Goal: Complete application form

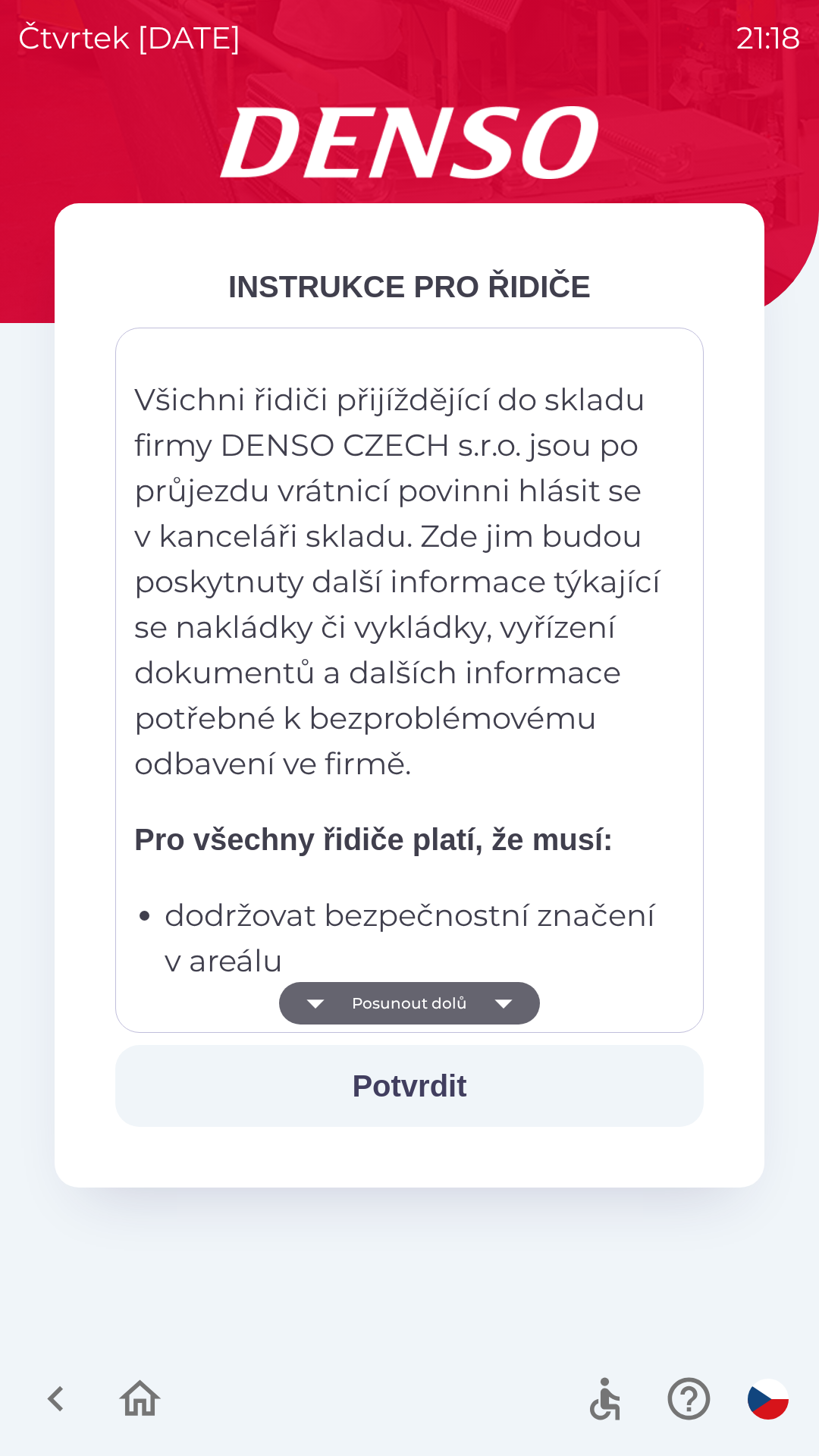
click at [437, 1002] on button "Posunout dolů" at bounding box center [409, 1003] width 260 height 42
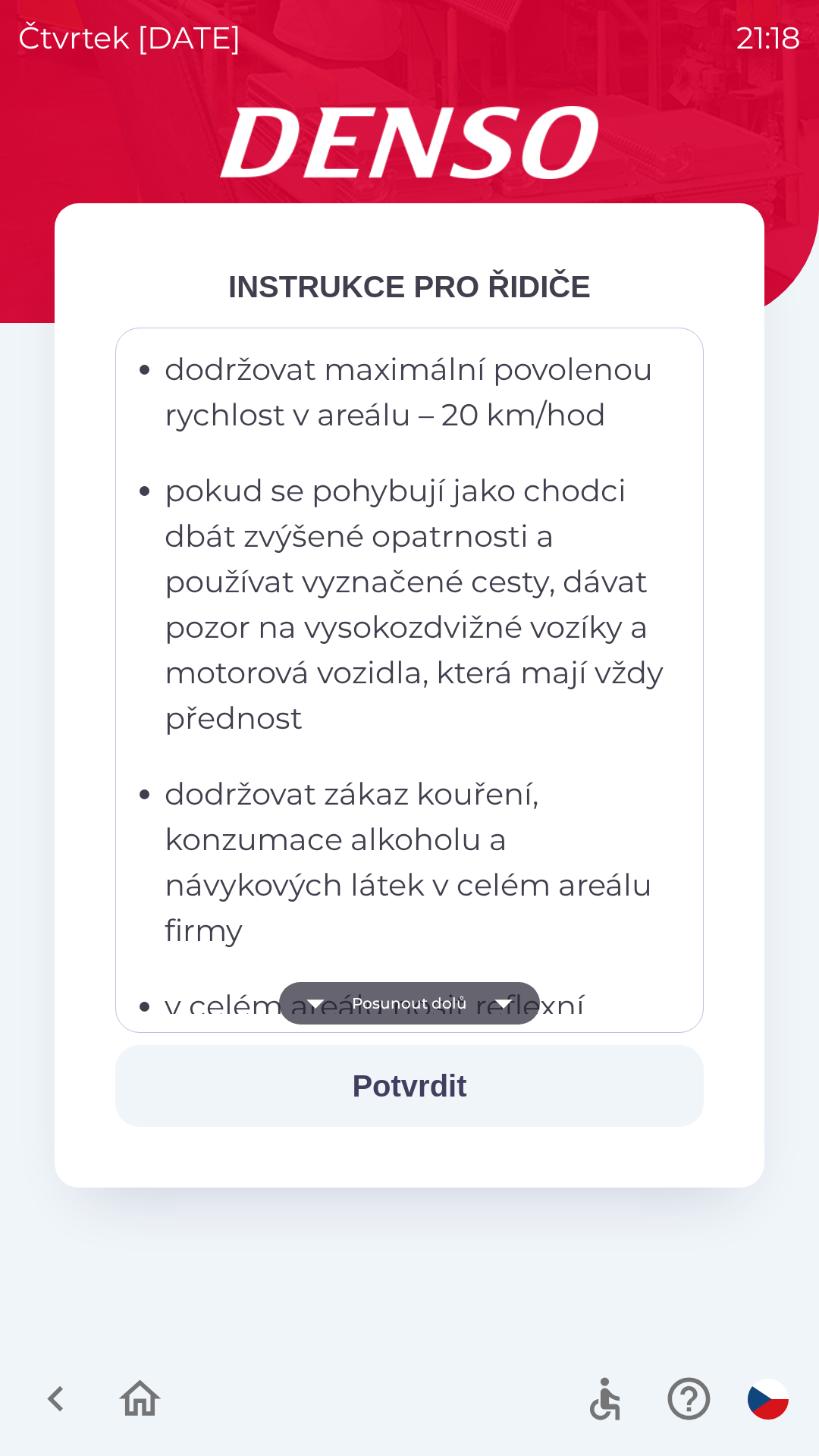
click at [433, 1002] on button "Posunout dolů" at bounding box center [409, 1003] width 260 height 42
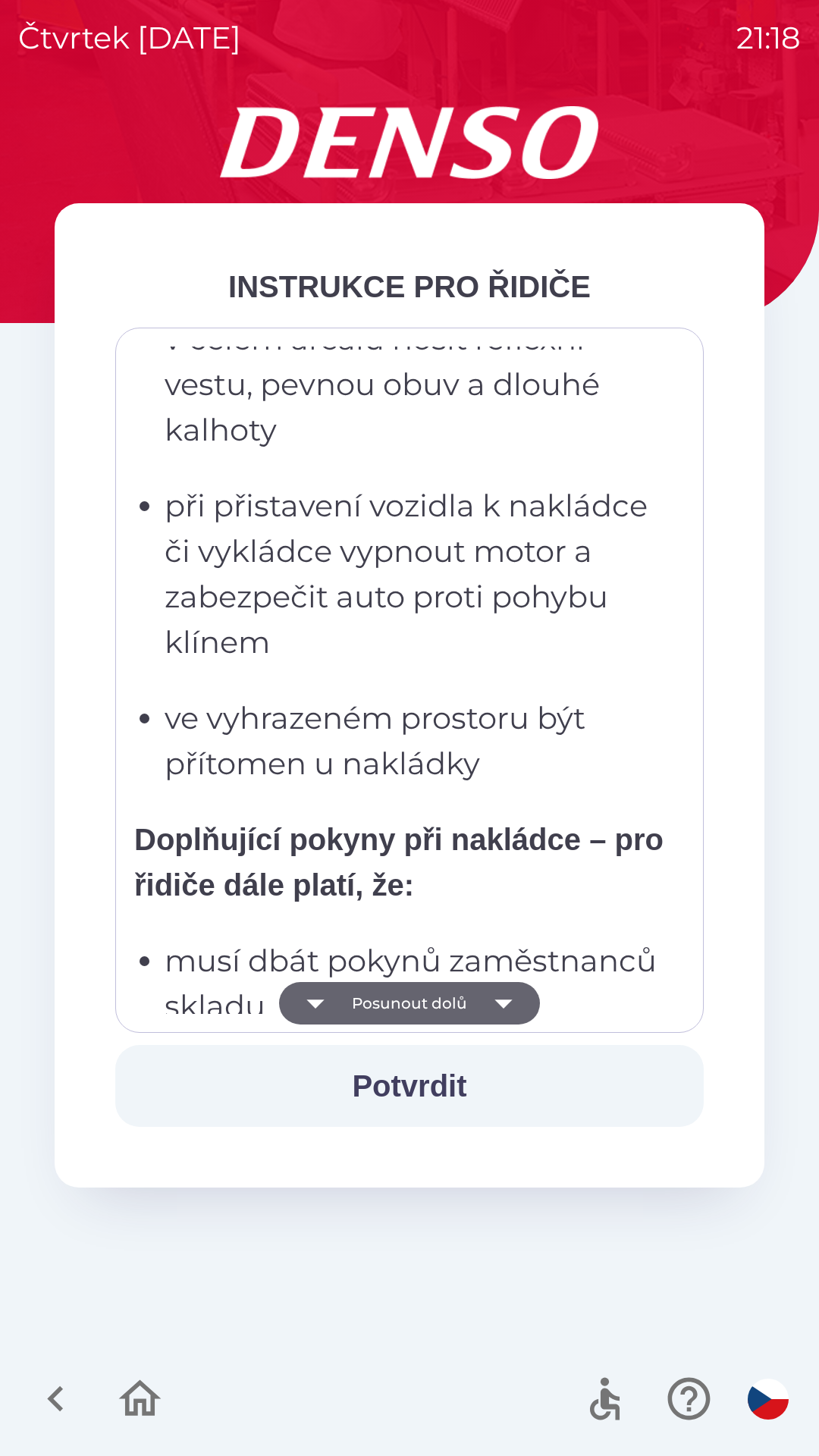
click at [438, 1000] on button "Posunout dolů" at bounding box center [409, 1003] width 260 height 42
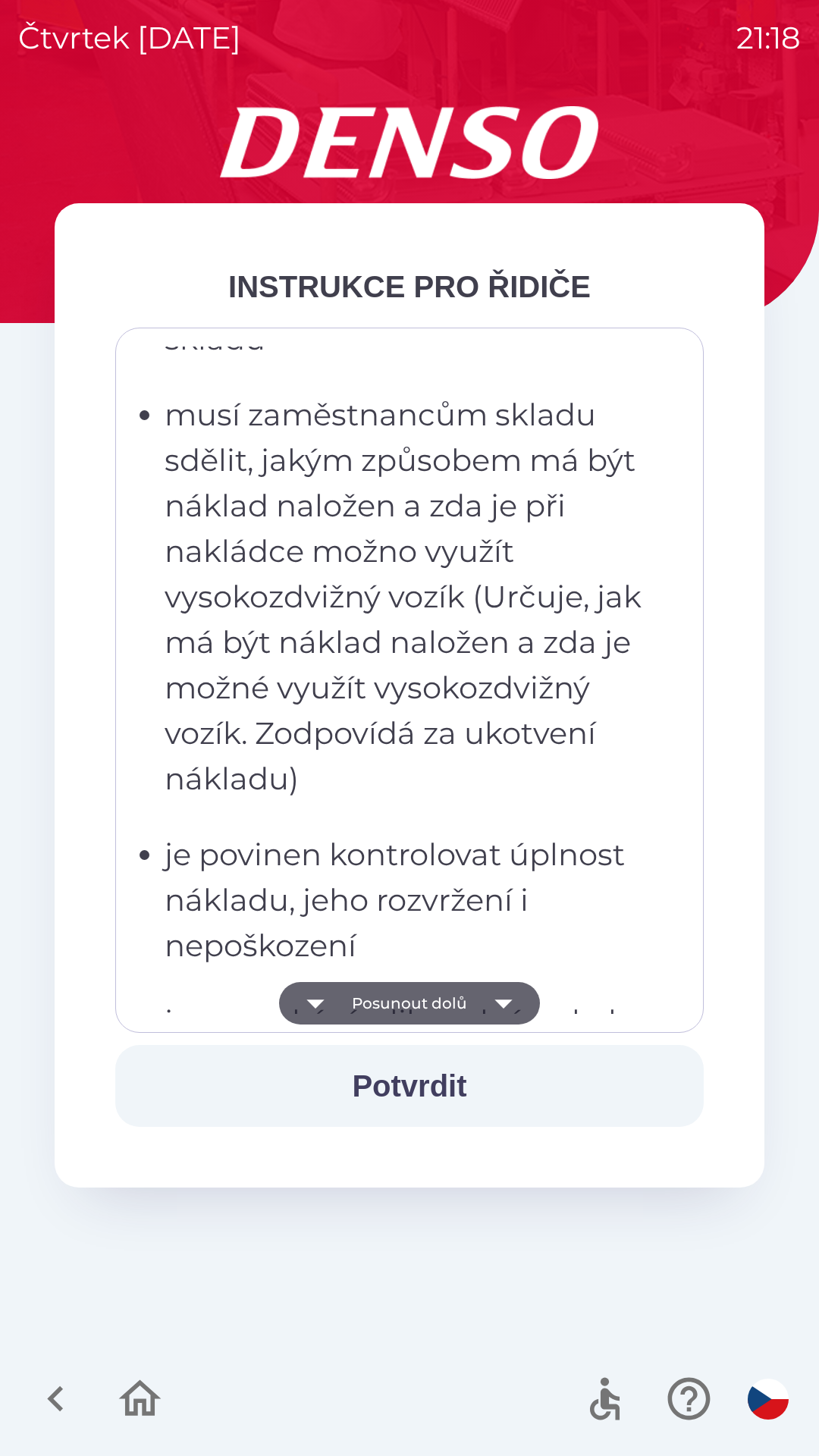
click at [442, 1001] on button "Posunout dolů" at bounding box center [409, 1003] width 260 height 42
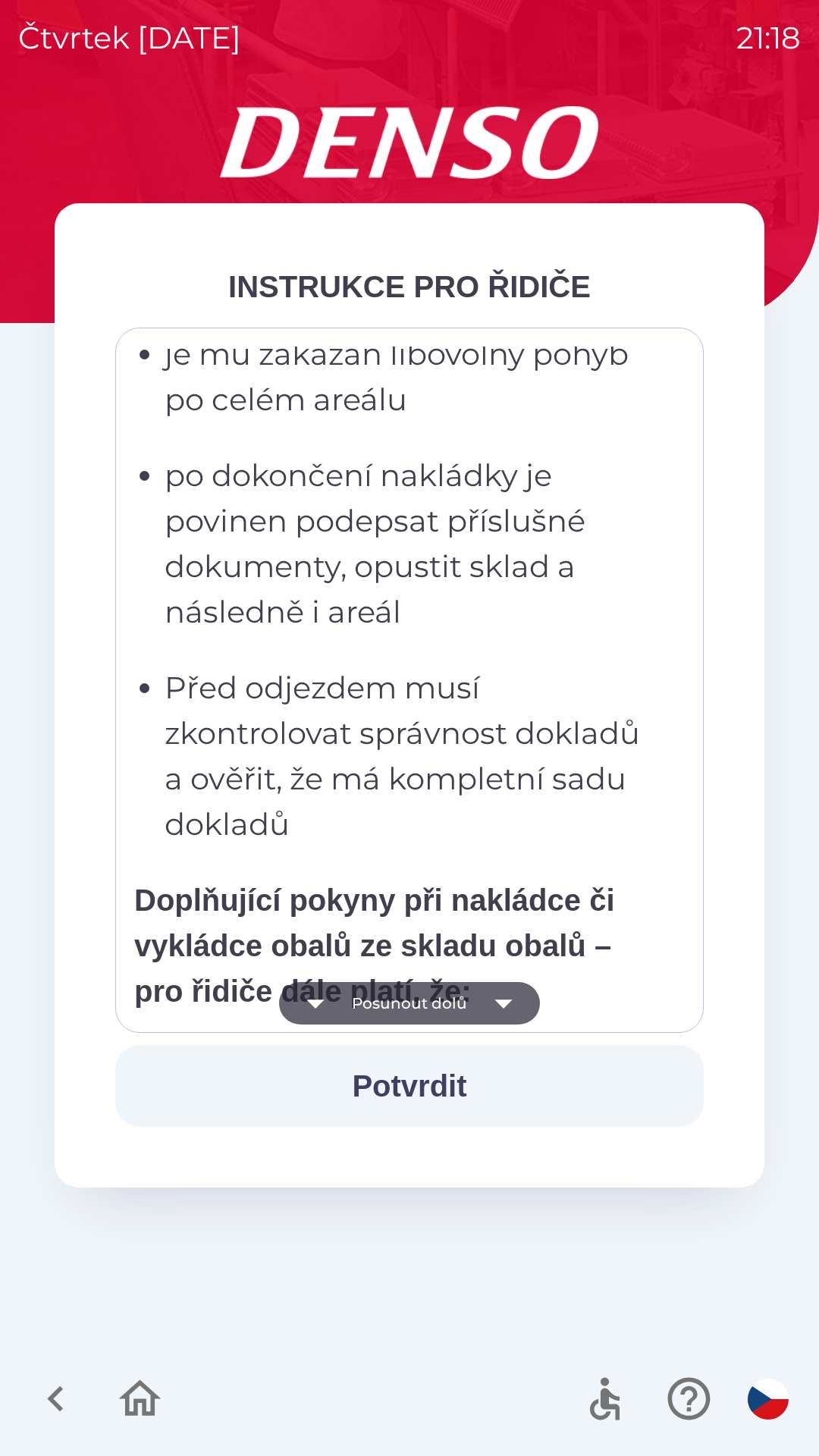
click at [466, 1005] on button "Posunout dolů" at bounding box center [409, 1003] width 260 height 42
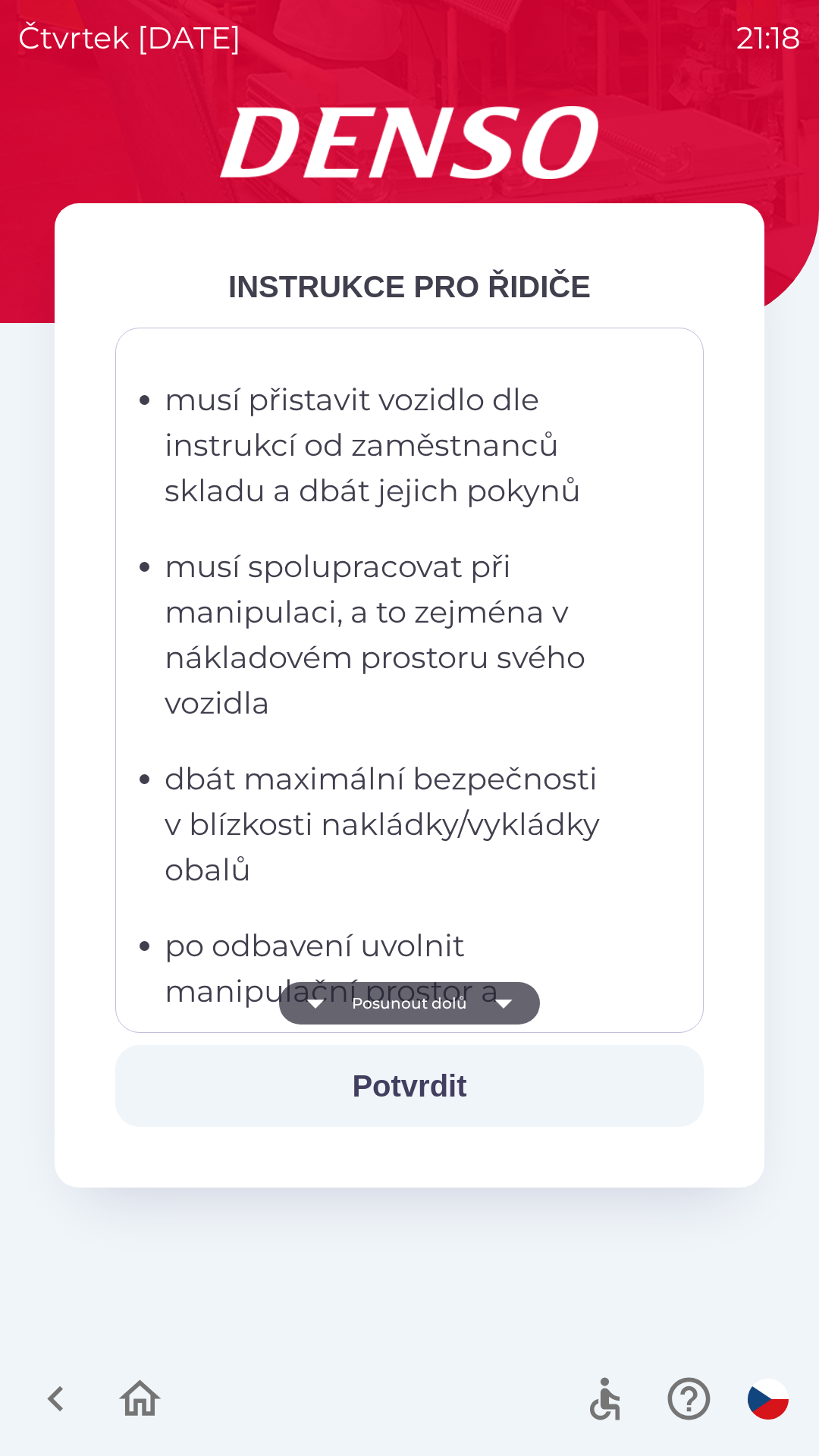
click at [489, 1014] on icon "button" at bounding box center [503, 1003] width 42 height 42
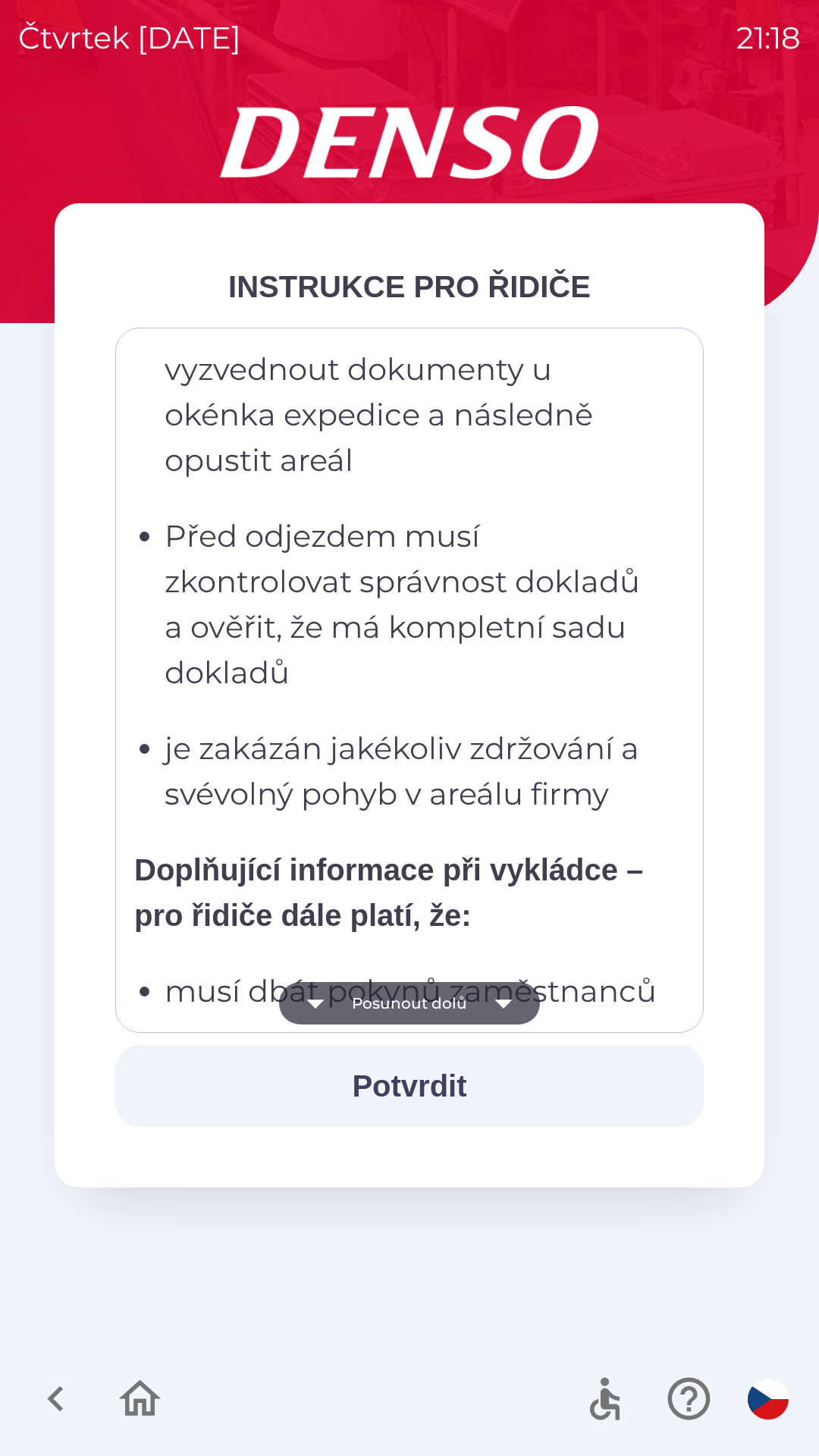
click at [486, 1009] on icon "button" at bounding box center [503, 1003] width 42 height 42
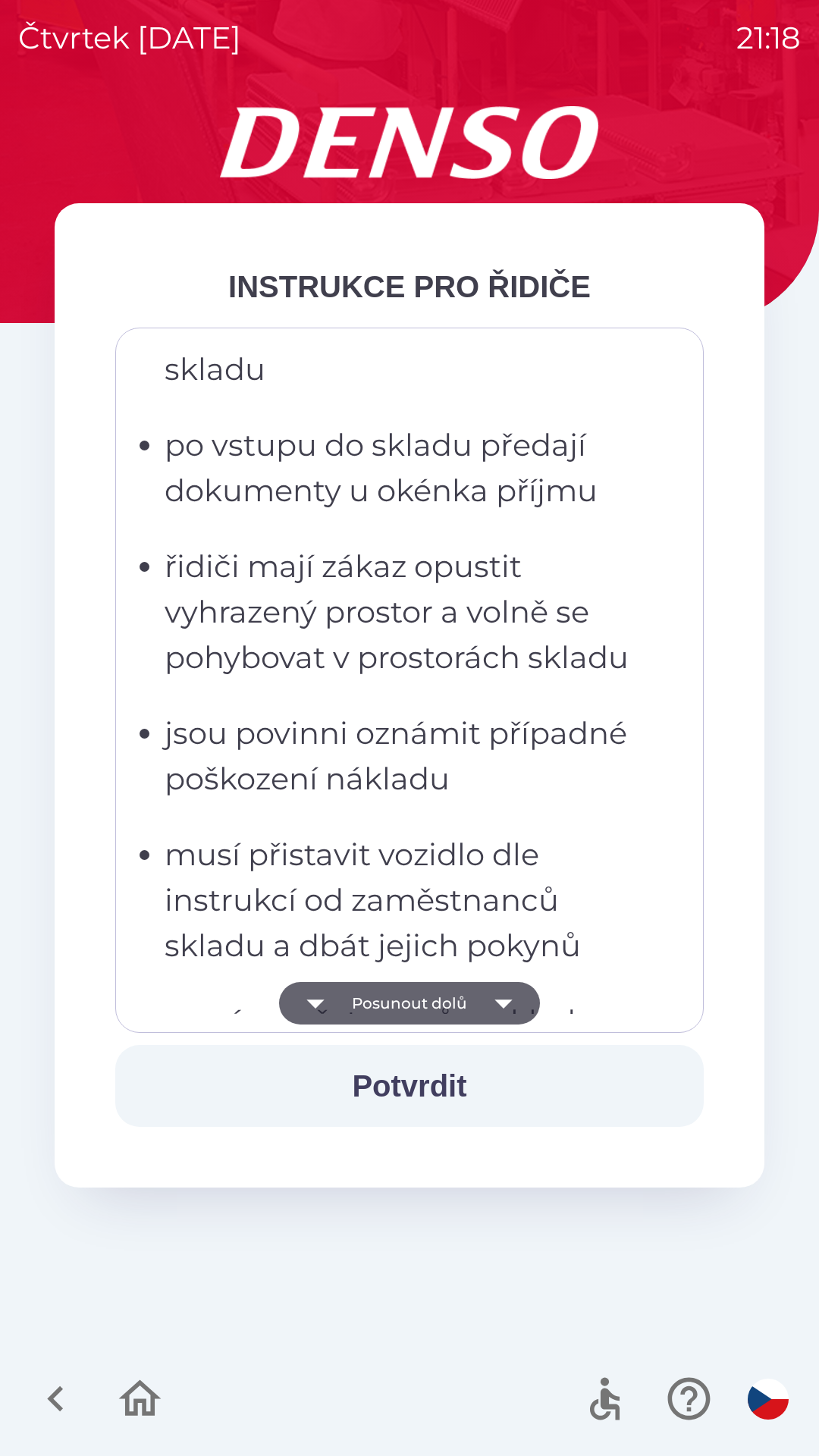
click at [482, 1007] on icon "button" at bounding box center [503, 1003] width 42 height 42
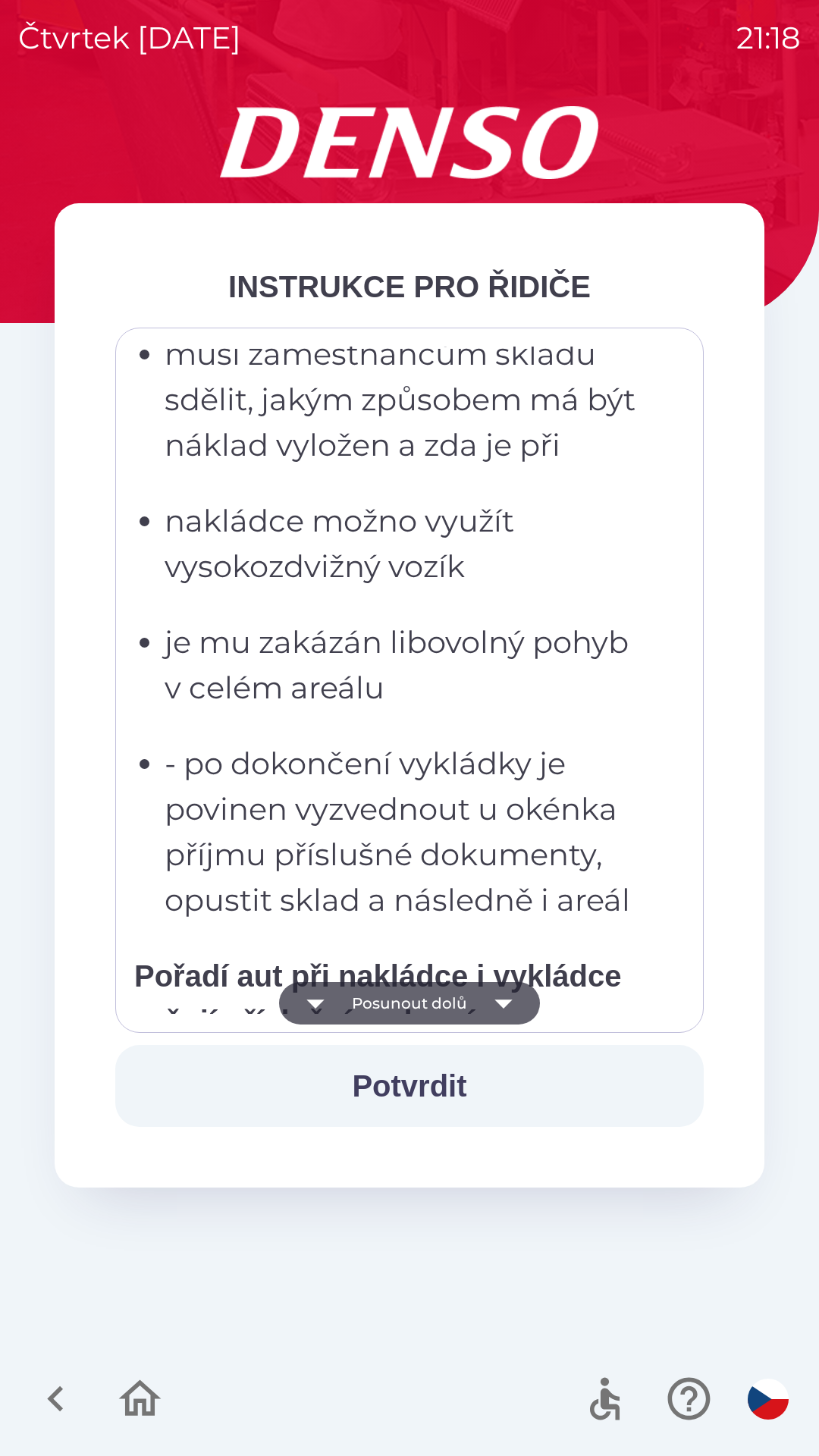
click at [478, 1011] on button "Posunout dolů" at bounding box center [409, 1003] width 260 height 42
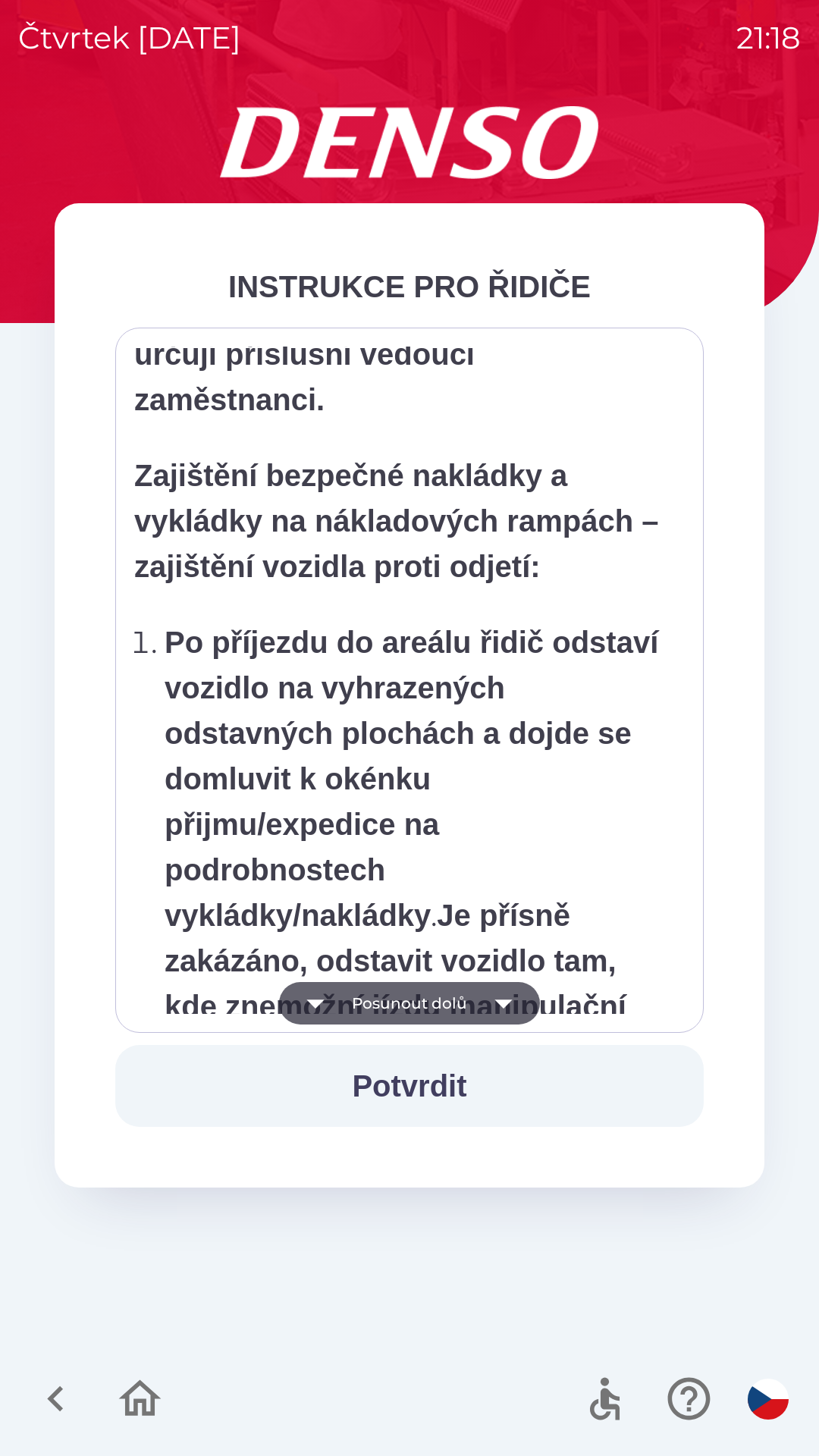
click at [492, 1002] on icon "button" at bounding box center [503, 1003] width 42 height 42
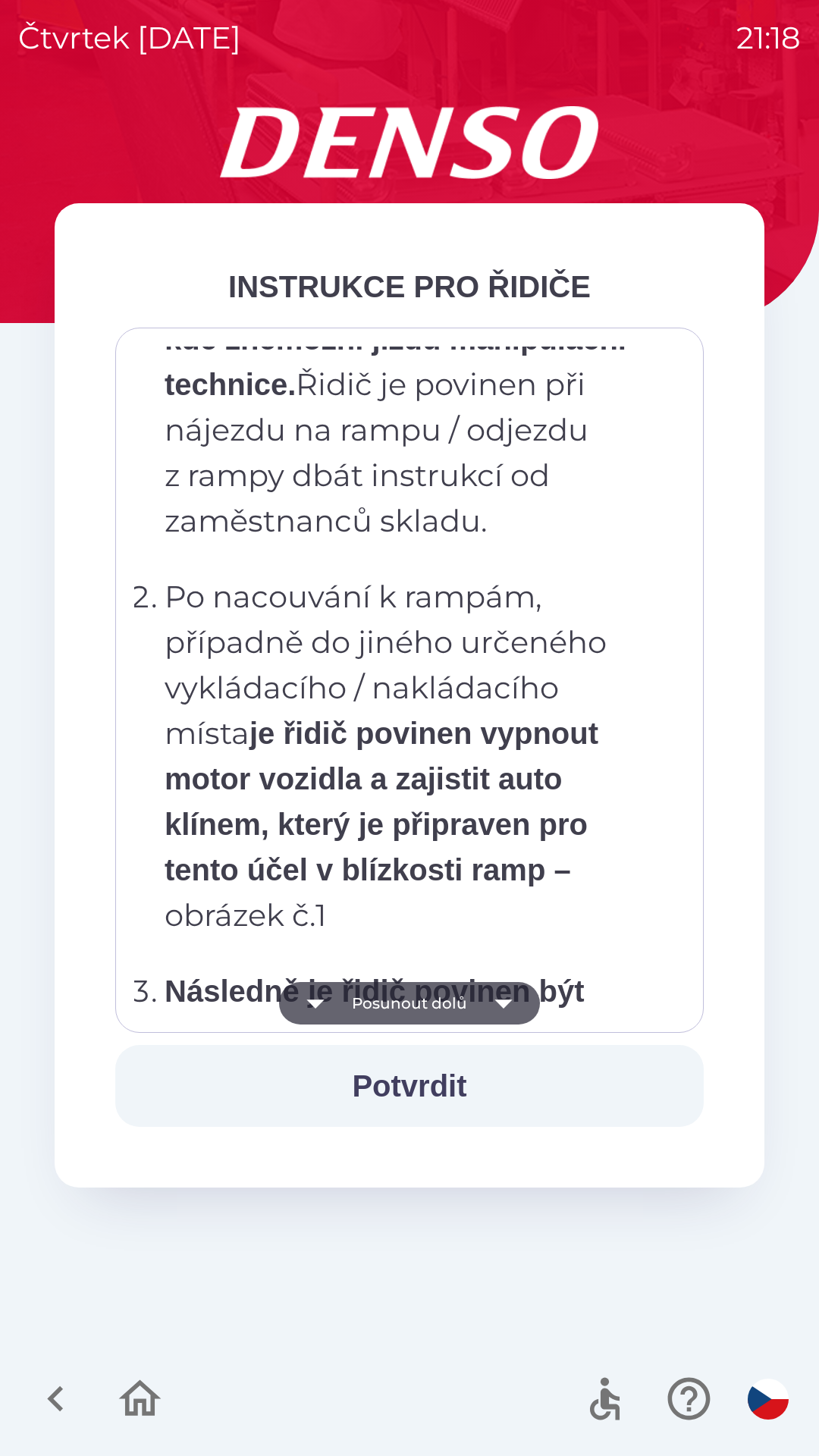
click at [489, 1005] on icon "button" at bounding box center [503, 1003] width 42 height 42
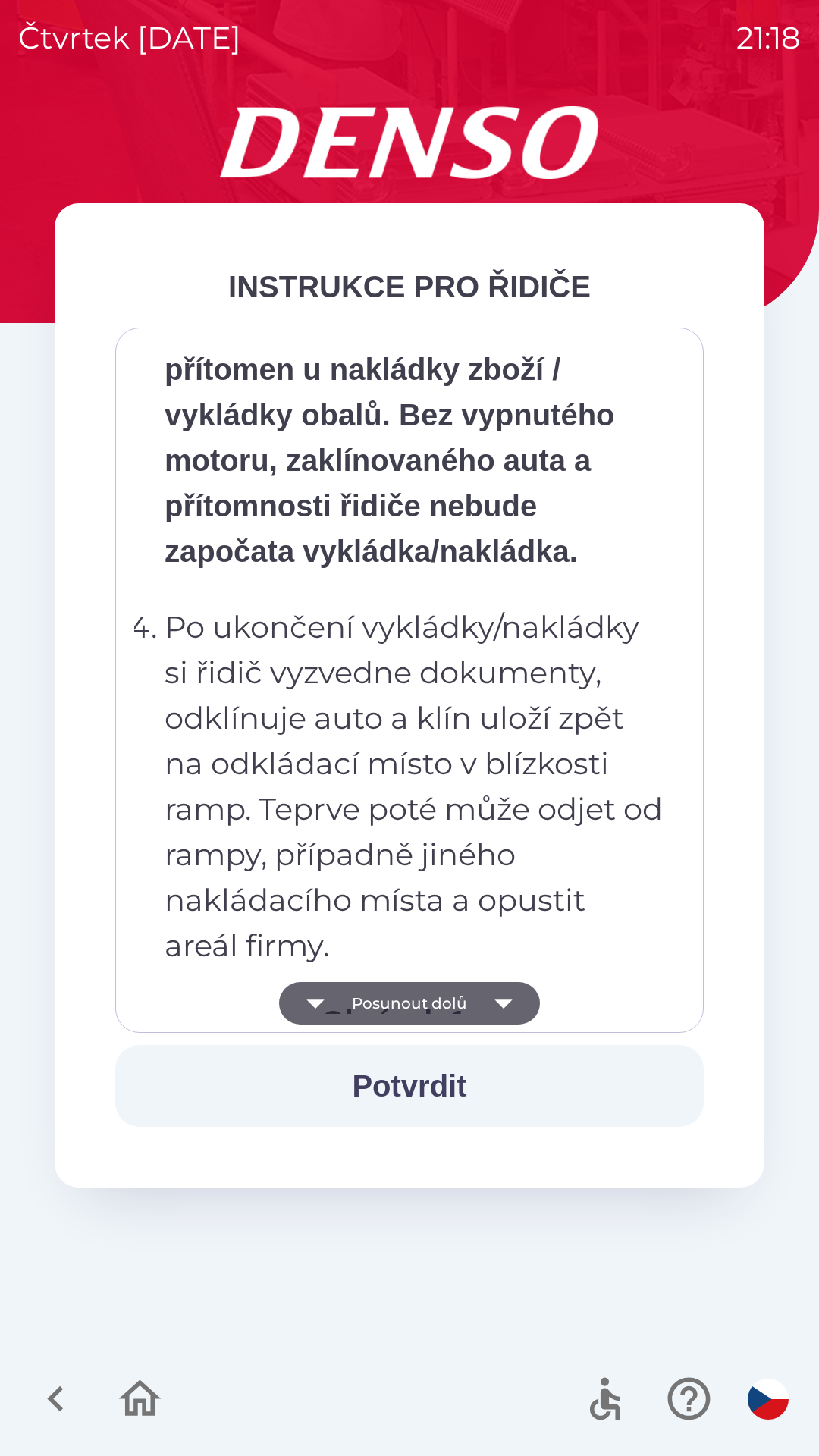
click at [487, 1002] on icon "button" at bounding box center [503, 1003] width 42 height 42
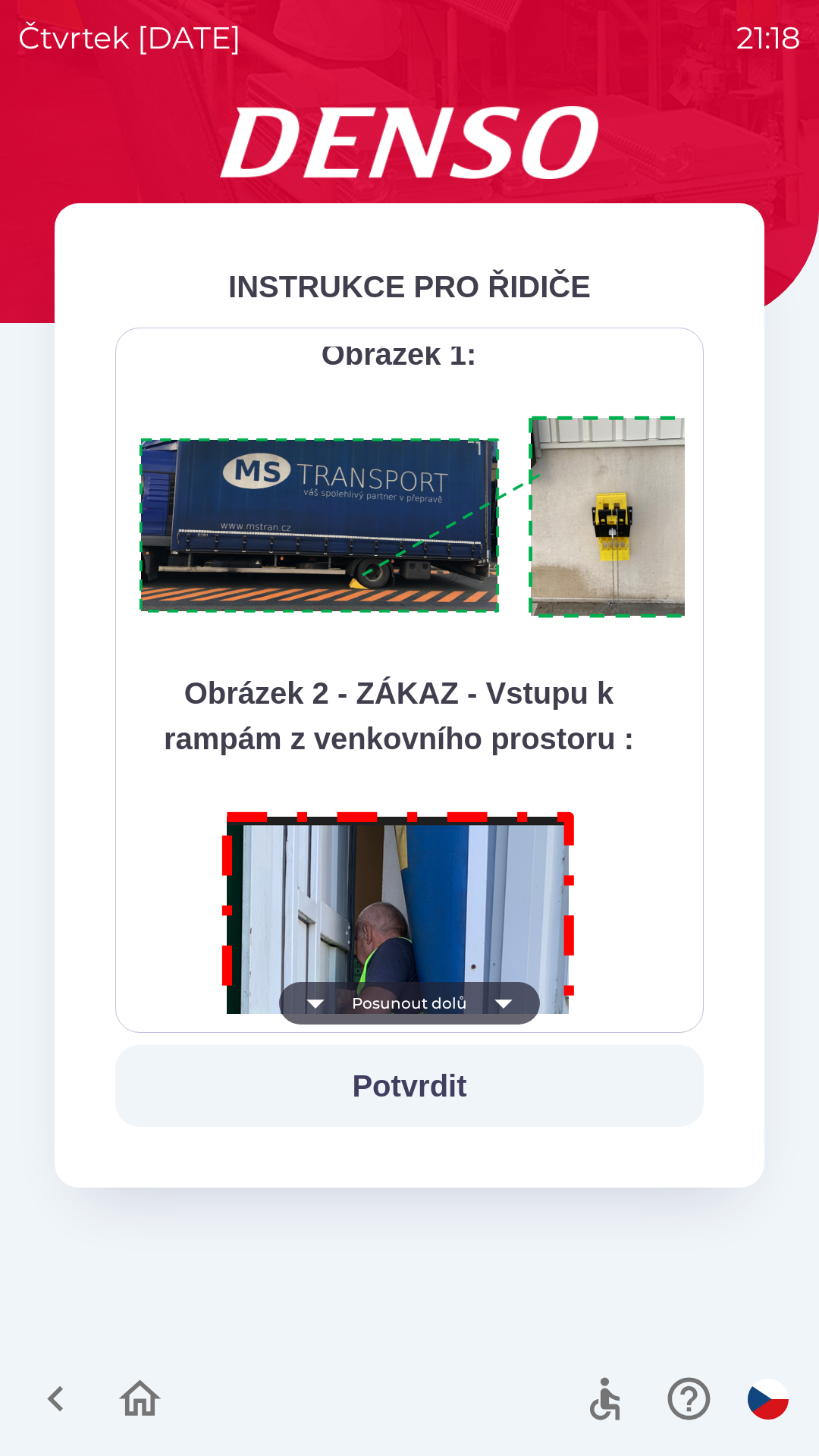
click at [484, 1003] on icon "button" at bounding box center [503, 1003] width 42 height 42
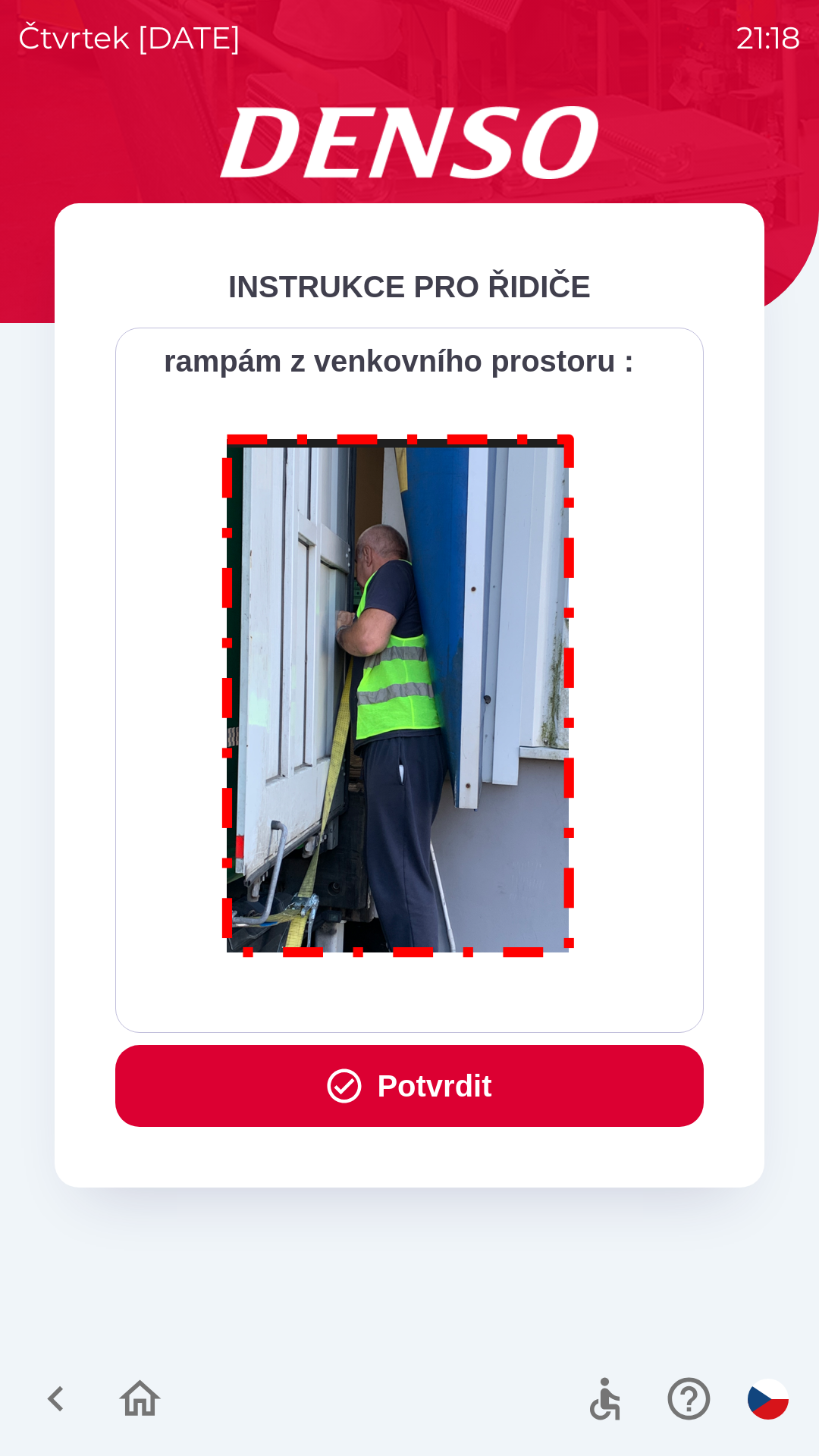
click at [480, 1002] on div "Všichni řidiči přijíždějící do skladu firmy DENSO CZECH s.r.o. jsou po průjezdu…" at bounding box center [409, 681] width 550 height 668
click at [481, 1008] on div "Všichni řidiči přijíždějící do skladu firmy DENSO CZECH s.r.o. jsou po průjezdu…" at bounding box center [409, 681] width 550 height 668
click at [464, 1054] on button "Potvrdit" at bounding box center [410, 1085] width 589 height 82
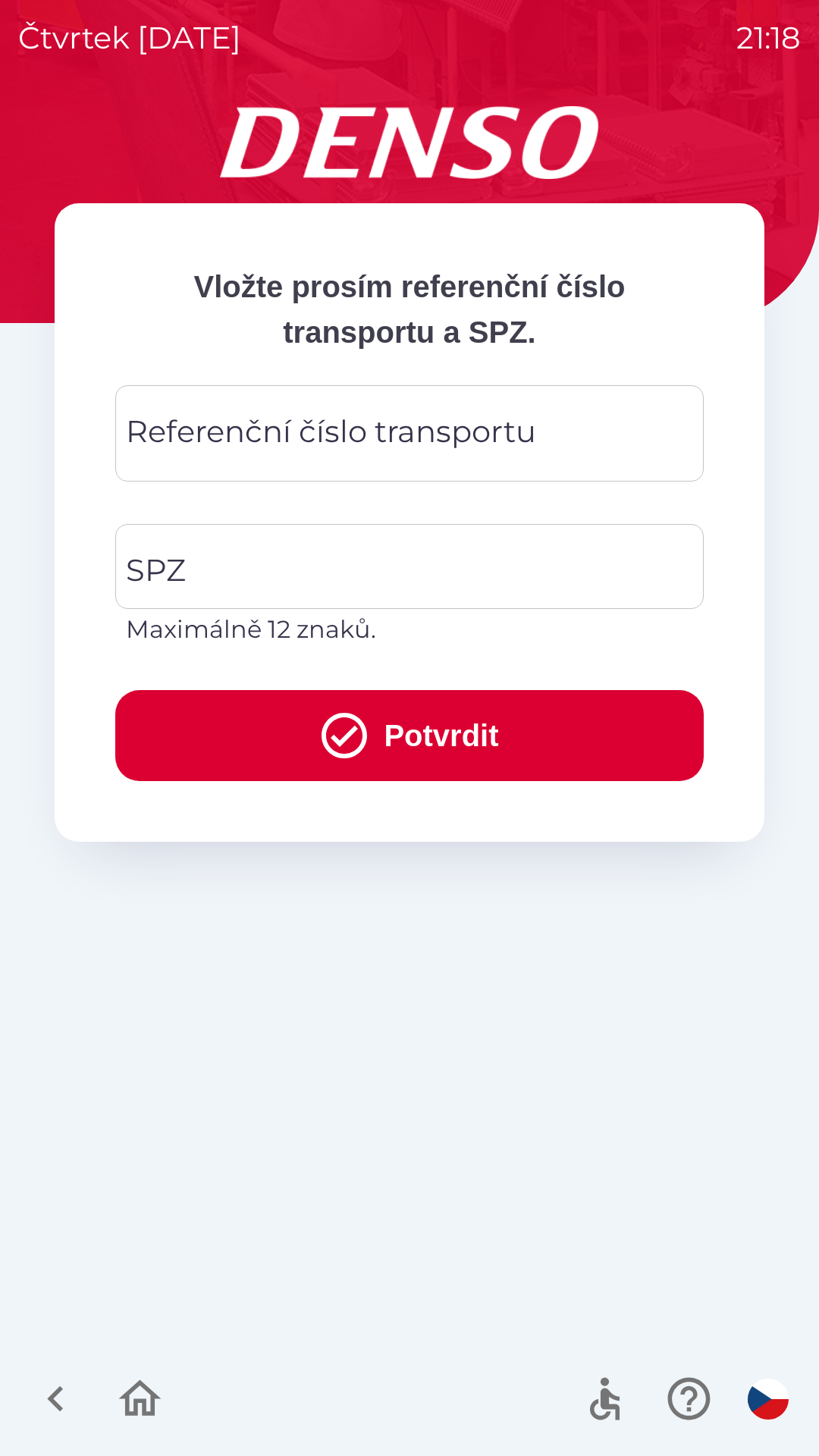
click at [300, 427] on div "Referenční číslo transportu Referenční číslo transportu" at bounding box center [410, 434] width 589 height 96
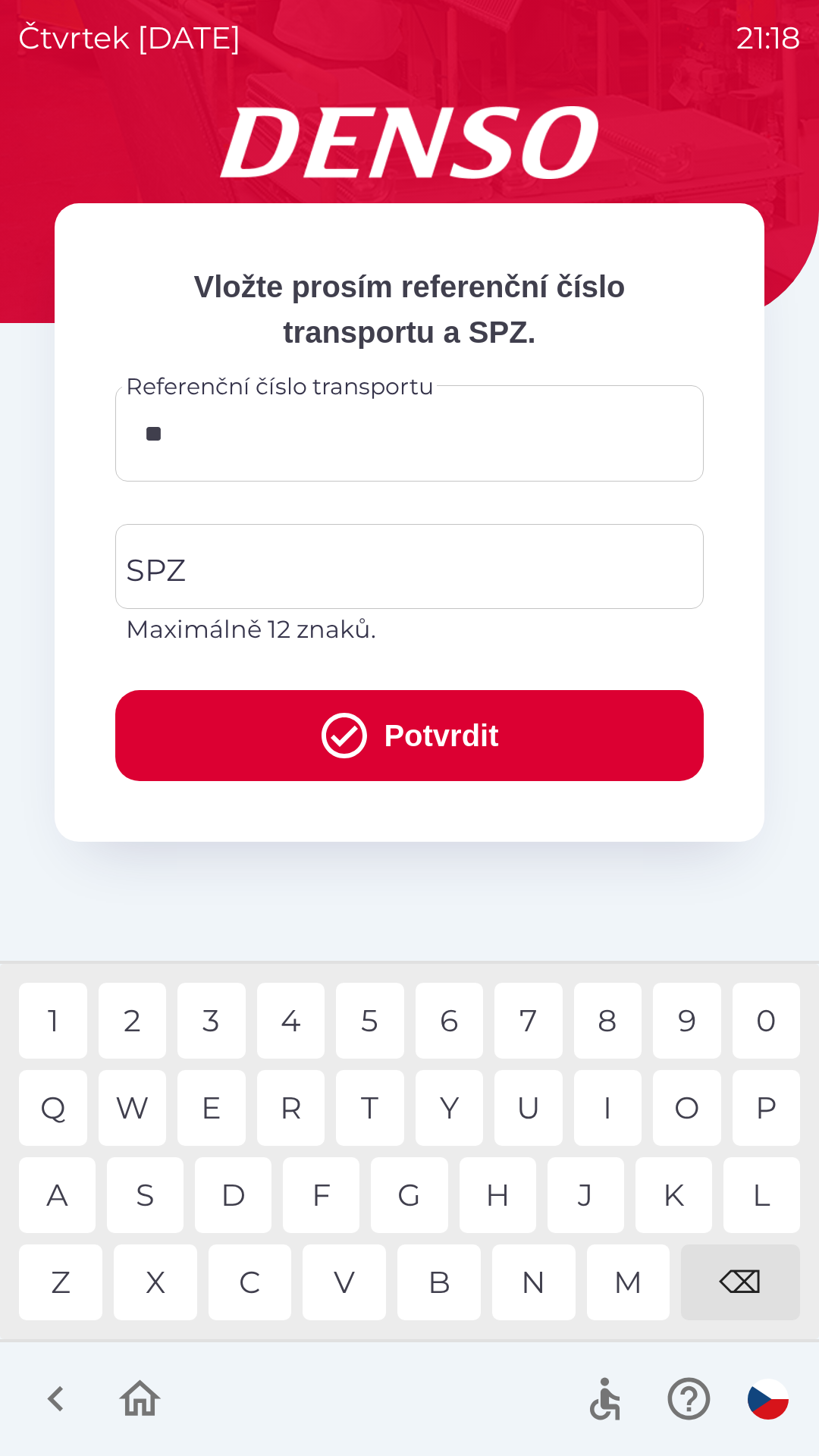
click at [668, 1186] on div "K" at bounding box center [673, 1195] width 76 height 76
click at [347, 1274] on div "V" at bounding box center [344, 1282] width 84 height 76
click at [743, 1006] on div "0" at bounding box center [766, 1021] width 69 height 76
click at [143, 1100] on div "W" at bounding box center [133, 1108] width 69 height 76
click at [294, 1017] on div "4" at bounding box center [291, 1021] width 69 height 76
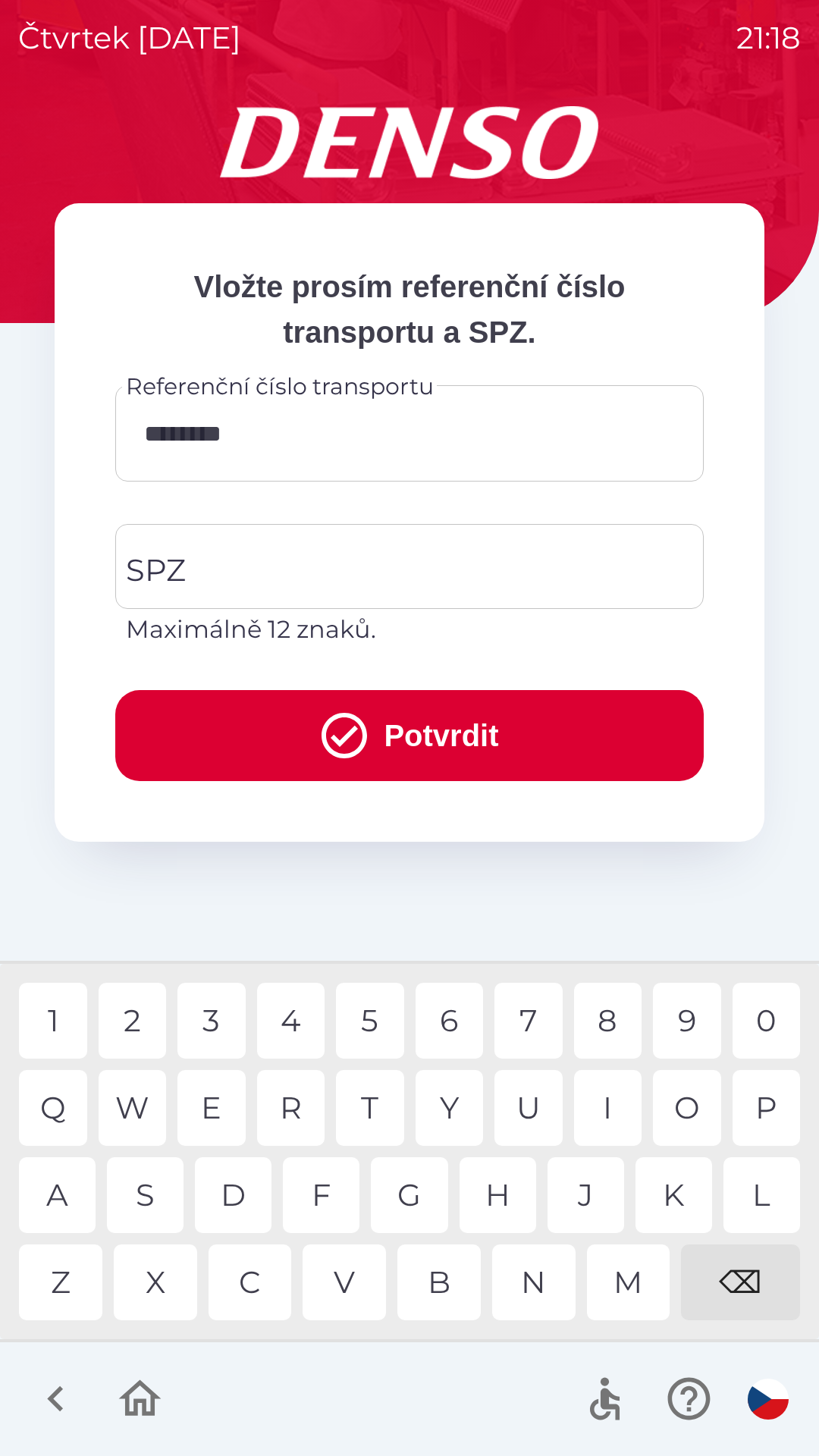
type input "*********"
click at [761, 1013] on div "0" at bounding box center [766, 1021] width 69 height 76
click at [381, 572] on input "SPZ" at bounding box center [398, 567] width 552 height 71
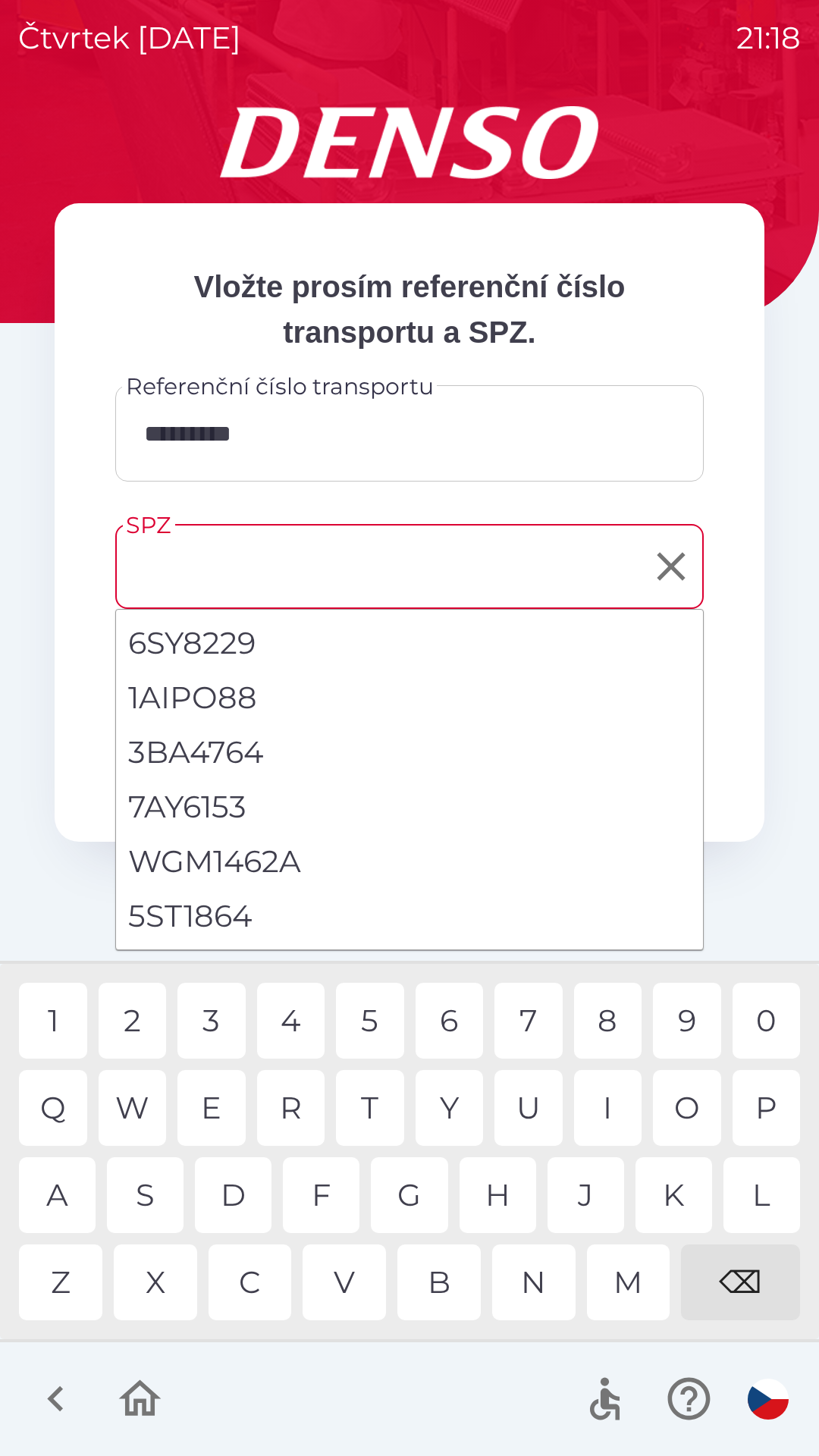
click at [228, 916] on li "5ST1864" at bounding box center [409, 916] width 587 height 55
type input "*******"
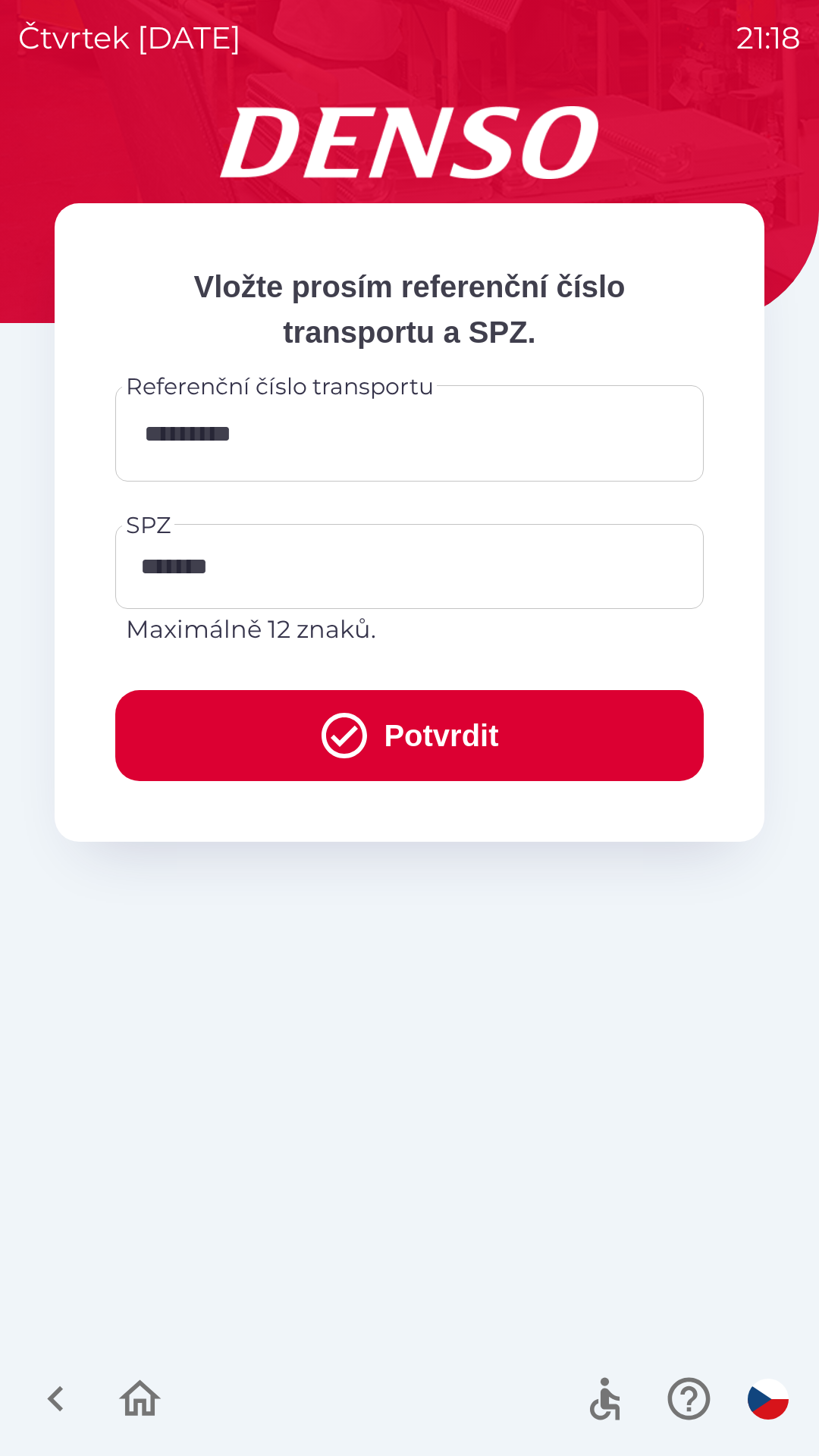
click at [386, 742] on button "Potvrdit" at bounding box center [410, 736] width 589 height 91
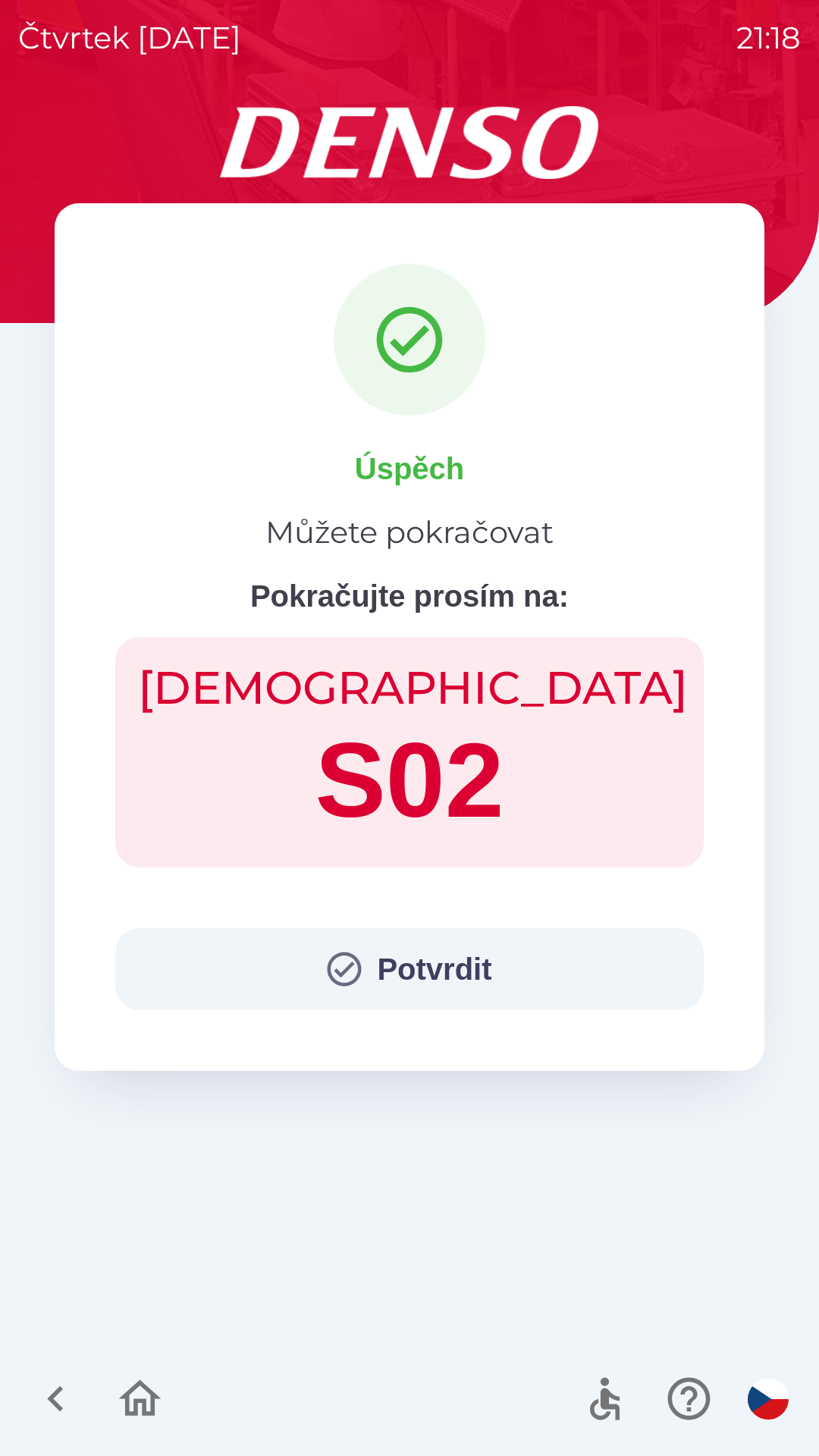
click at [352, 982] on icon "button" at bounding box center [344, 970] width 41 height 41
